Goal: Task Accomplishment & Management: Use online tool/utility

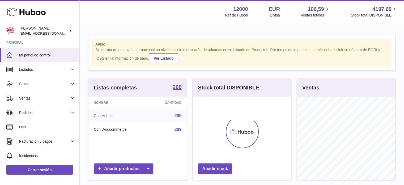
scroll to position [83, 99]
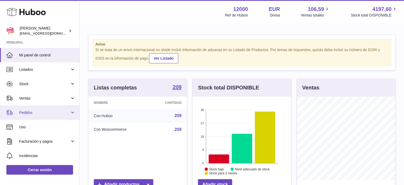
click at [41, 112] on span "Pedidos" at bounding box center [44, 112] width 51 height 5
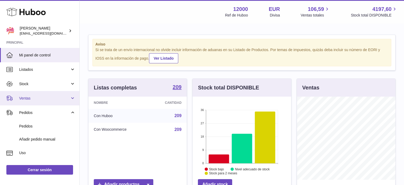
click at [43, 96] on span "Ventas" at bounding box center [44, 98] width 51 height 5
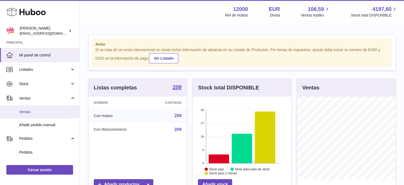
click at [42, 111] on span "Ventas" at bounding box center [47, 111] width 56 height 5
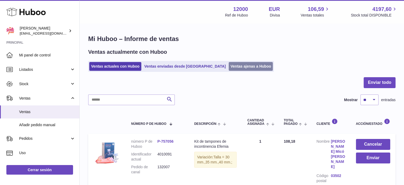
click at [236, 65] on link "Ventas ajenas a Huboo" at bounding box center [251, 66] width 44 height 9
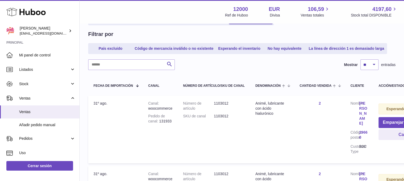
scroll to position [80, 0]
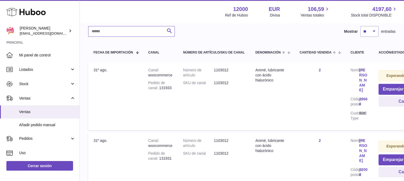
click at [146, 37] on input "text" at bounding box center [131, 31] width 87 height 11
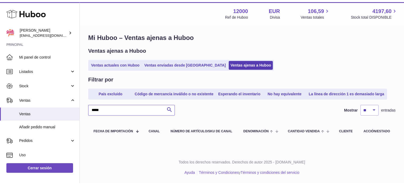
scroll to position [8, 0]
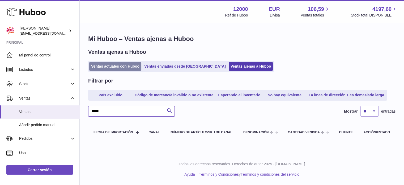
type input "*****"
click at [116, 62] on link "Ventas actuales con Huboo" at bounding box center [115, 66] width 52 height 9
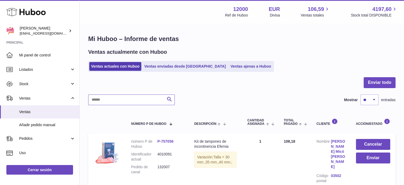
click at [116, 101] on input "text" at bounding box center [131, 99] width 87 height 11
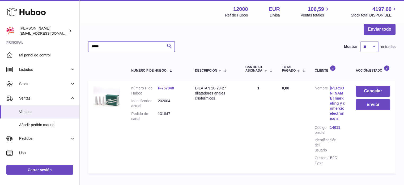
scroll to position [86, 0]
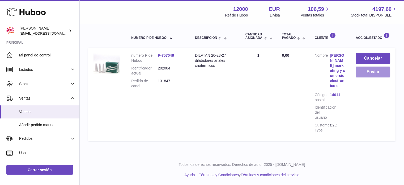
type input "*****"
click at [375, 70] on button "Enviar" at bounding box center [373, 71] width 35 height 11
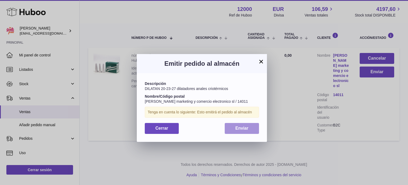
click at [245, 130] on span "Enviar" at bounding box center [241, 128] width 13 height 5
